Goal: Information Seeking & Learning: Learn about a topic

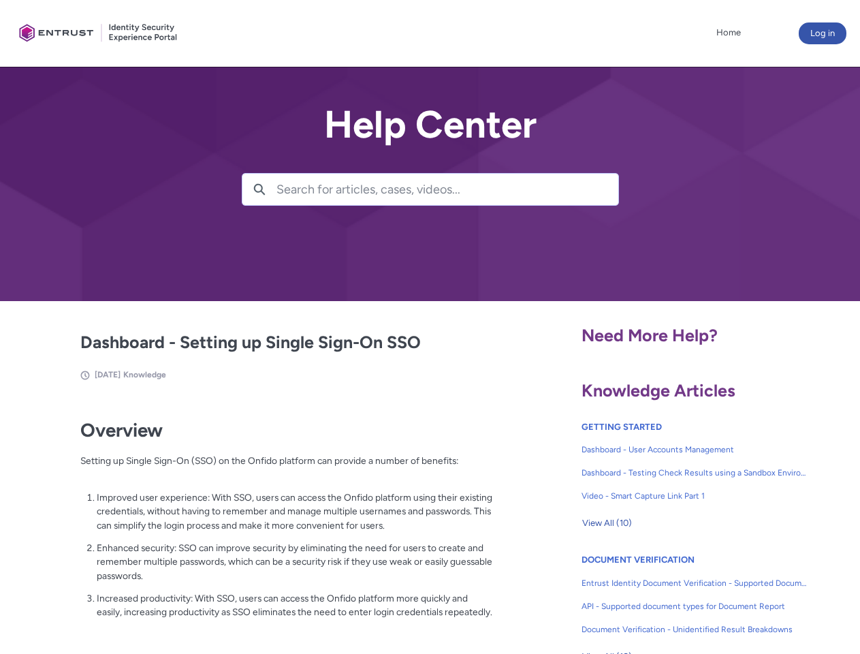
click at [259, 189] on lightning-primitive-icon "button" at bounding box center [259, 188] width 12 height 10
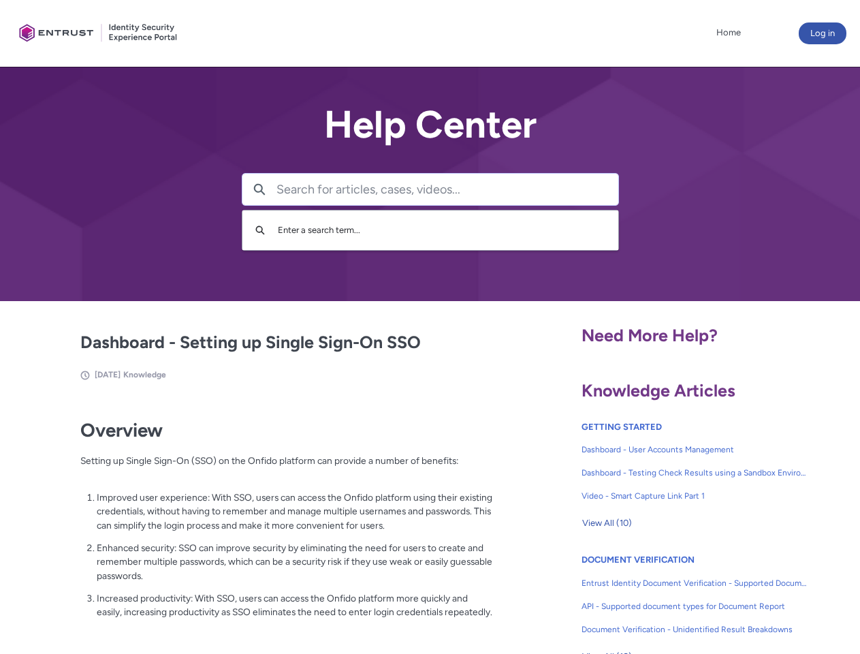
click at [261, 521] on p "Improved user experience: With SSO, users can access the Onfido platform using …" at bounding box center [295, 511] width 396 height 42
click at [607, 523] on span "View All (10)" at bounding box center [607, 523] width 50 height 20
click at [658, 596] on link "API - Supported document types for Document Report" at bounding box center [695, 606] width 226 height 23
